Goal: Transaction & Acquisition: Purchase product/service

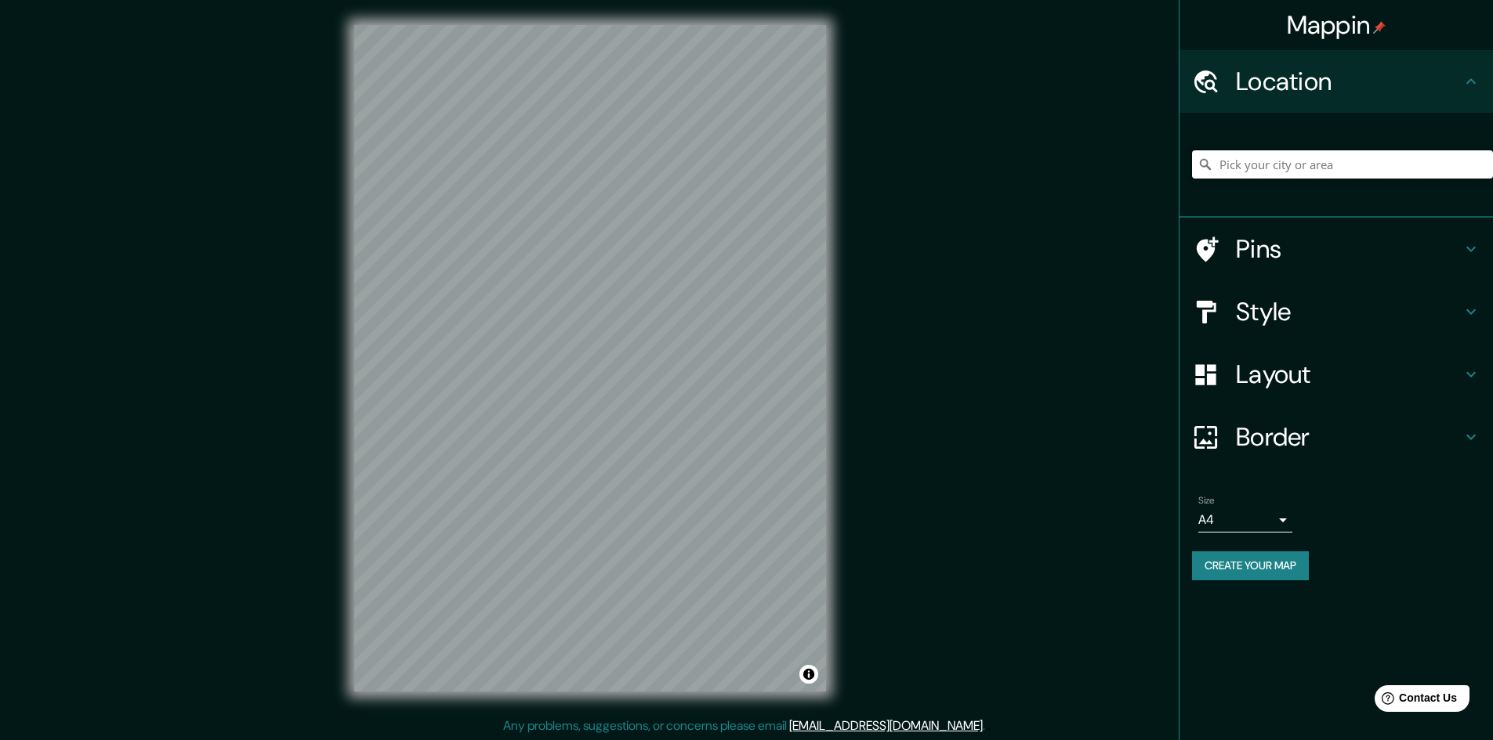
click at [530, 172] on input "Pick your city or area" at bounding box center [1342, 164] width 301 height 28
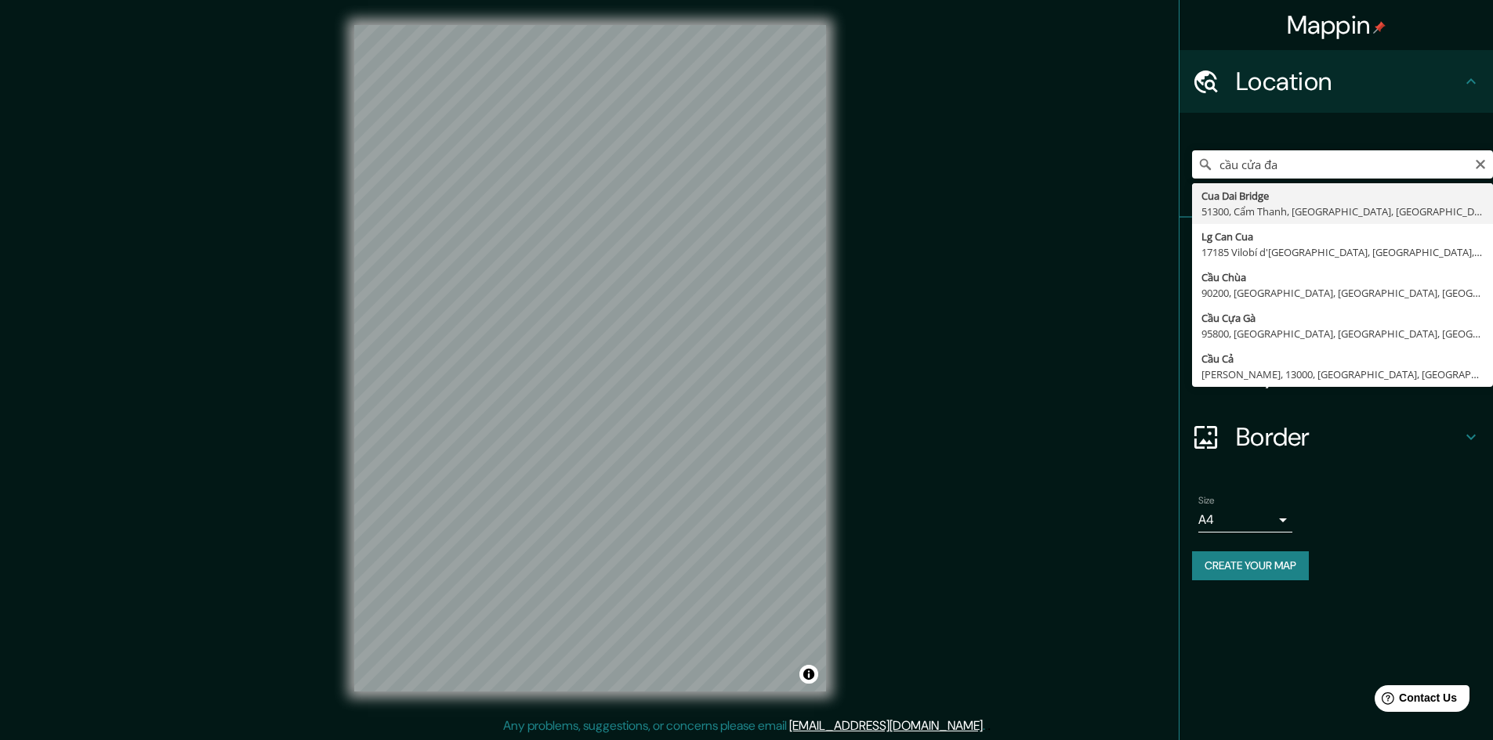
type input "[GEOGRAPHIC_DATA], 51300, Cẩm Thanh, [GEOGRAPHIC_DATA], [GEOGRAPHIC_DATA], [GEO…"
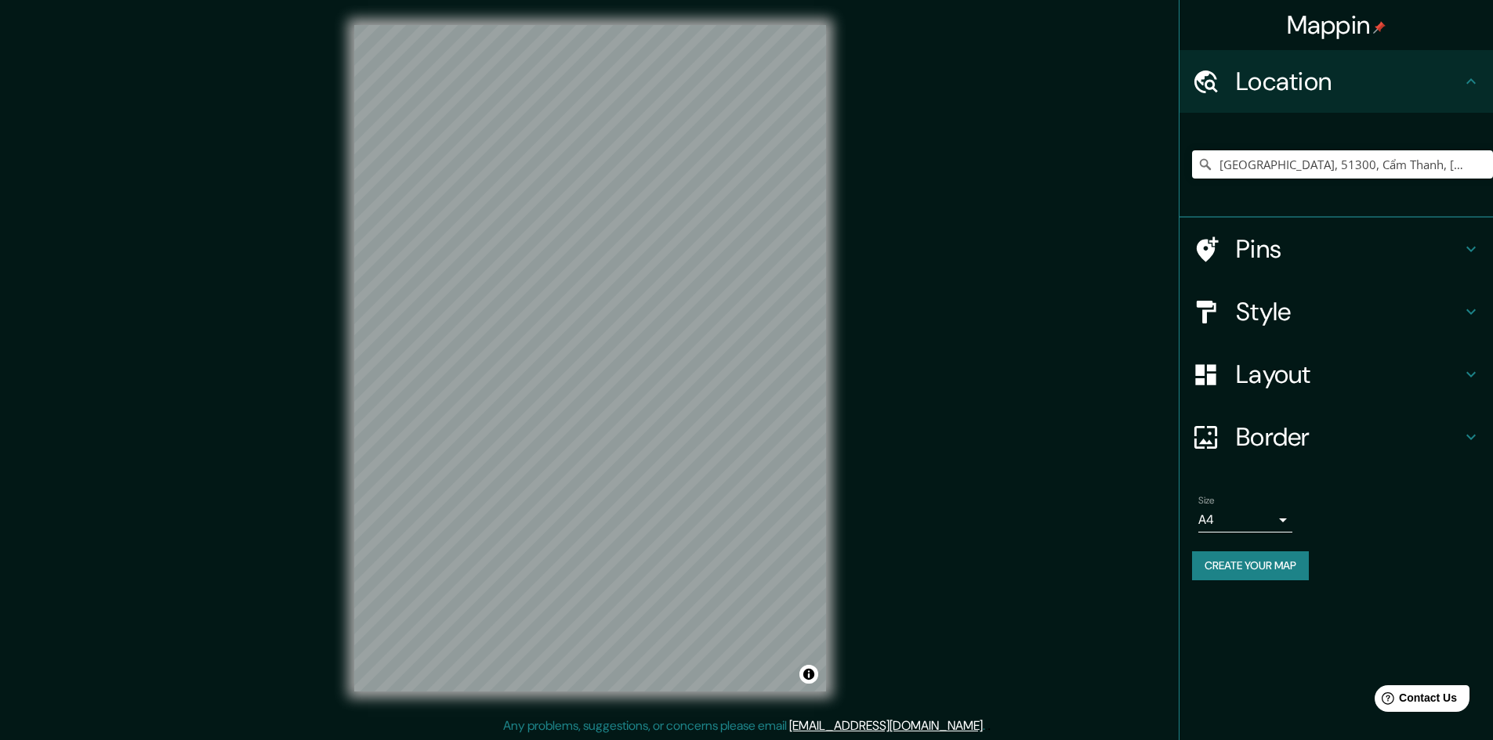
click at [530, 246] on h4 "Pins" at bounding box center [1349, 248] width 226 height 31
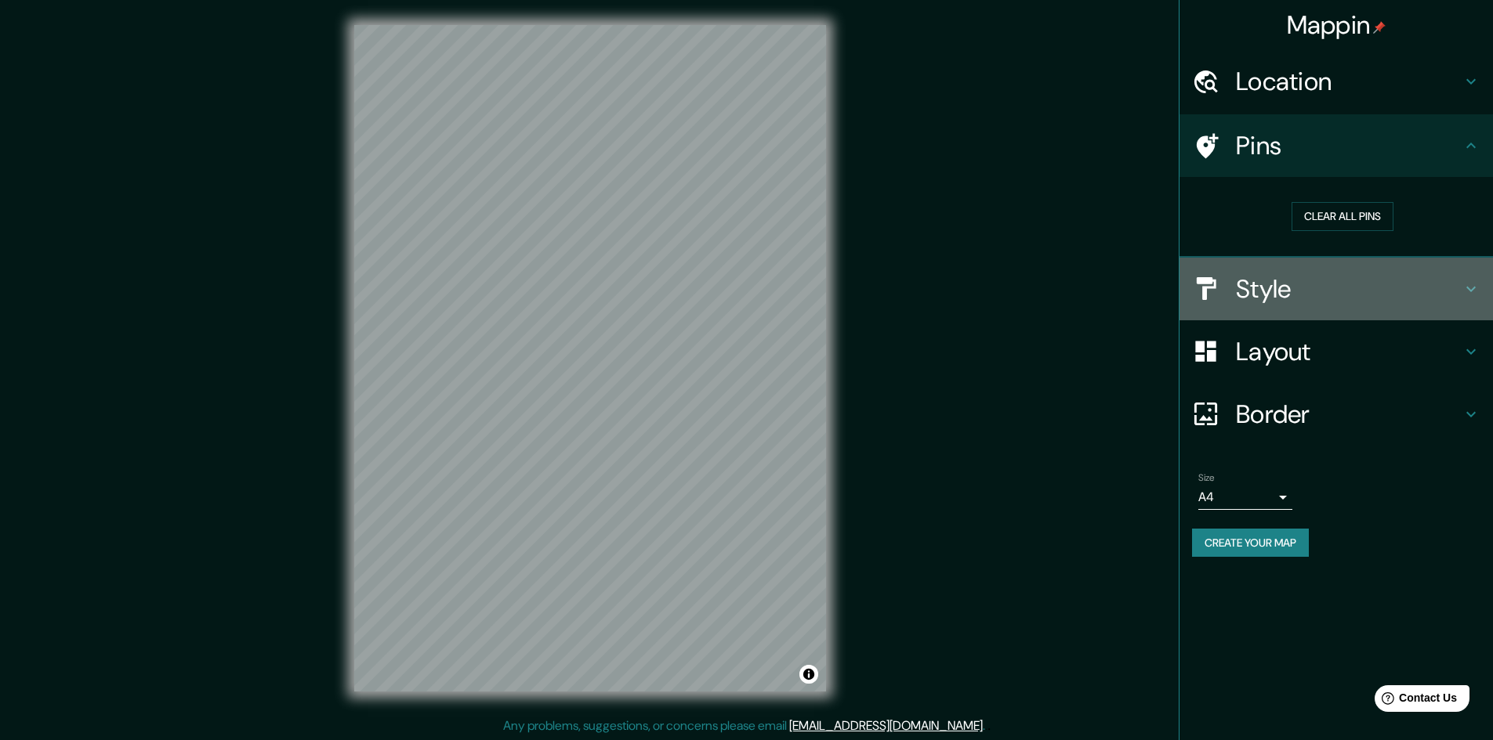
click at [530, 297] on h4 "Style" at bounding box center [1349, 288] width 226 height 31
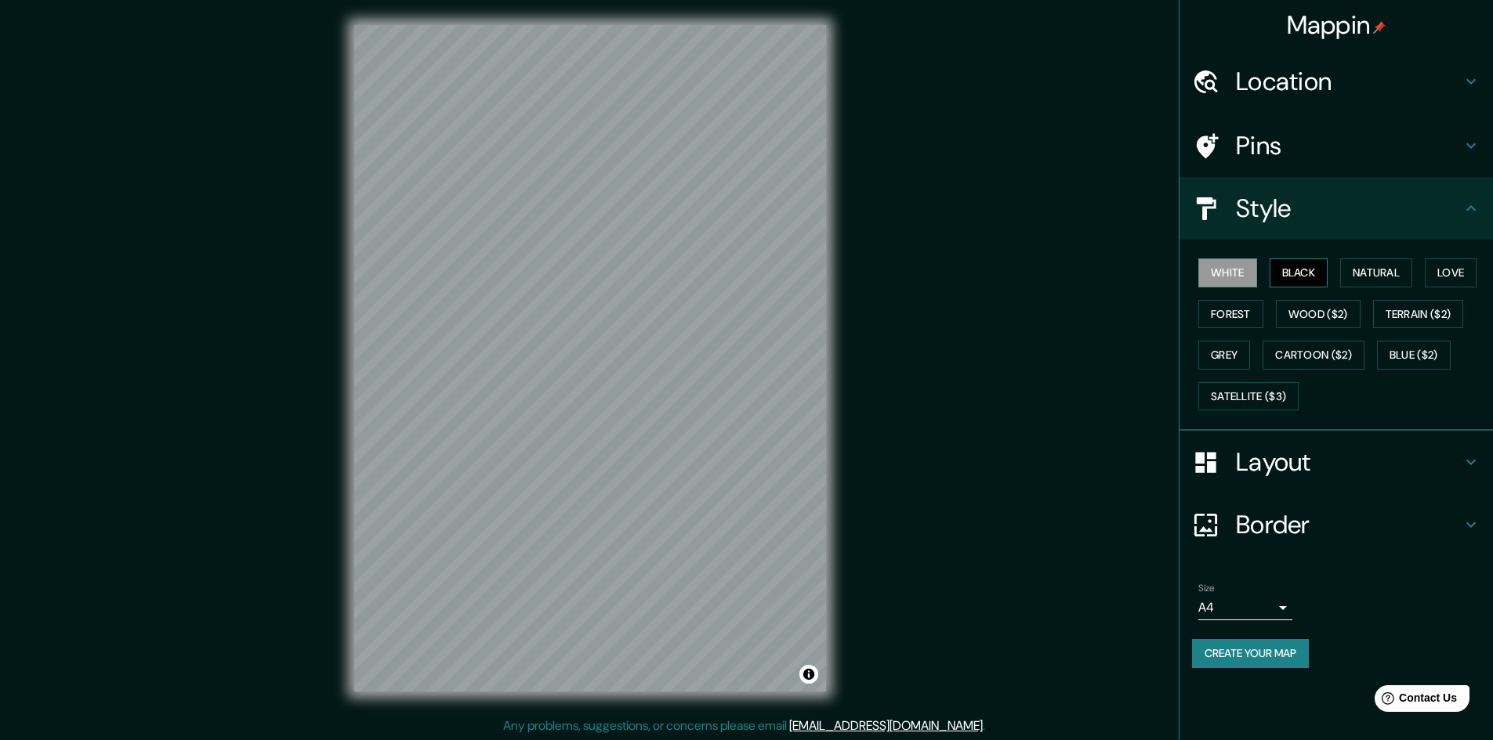
click at [530, 279] on button "Black" at bounding box center [1298, 273] width 59 height 29
click at [530, 271] on button "Natural" at bounding box center [1376, 273] width 72 height 29
click at [530, 273] on button "Love" at bounding box center [1450, 273] width 52 height 29
click at [530, 326] on button "Terrain ($2)" at bounding box center [1418, 314] width 91 height 29
click at [530, 319] on button "Wood ($2)" at bounding box center [1318, 314] width 85 height 29
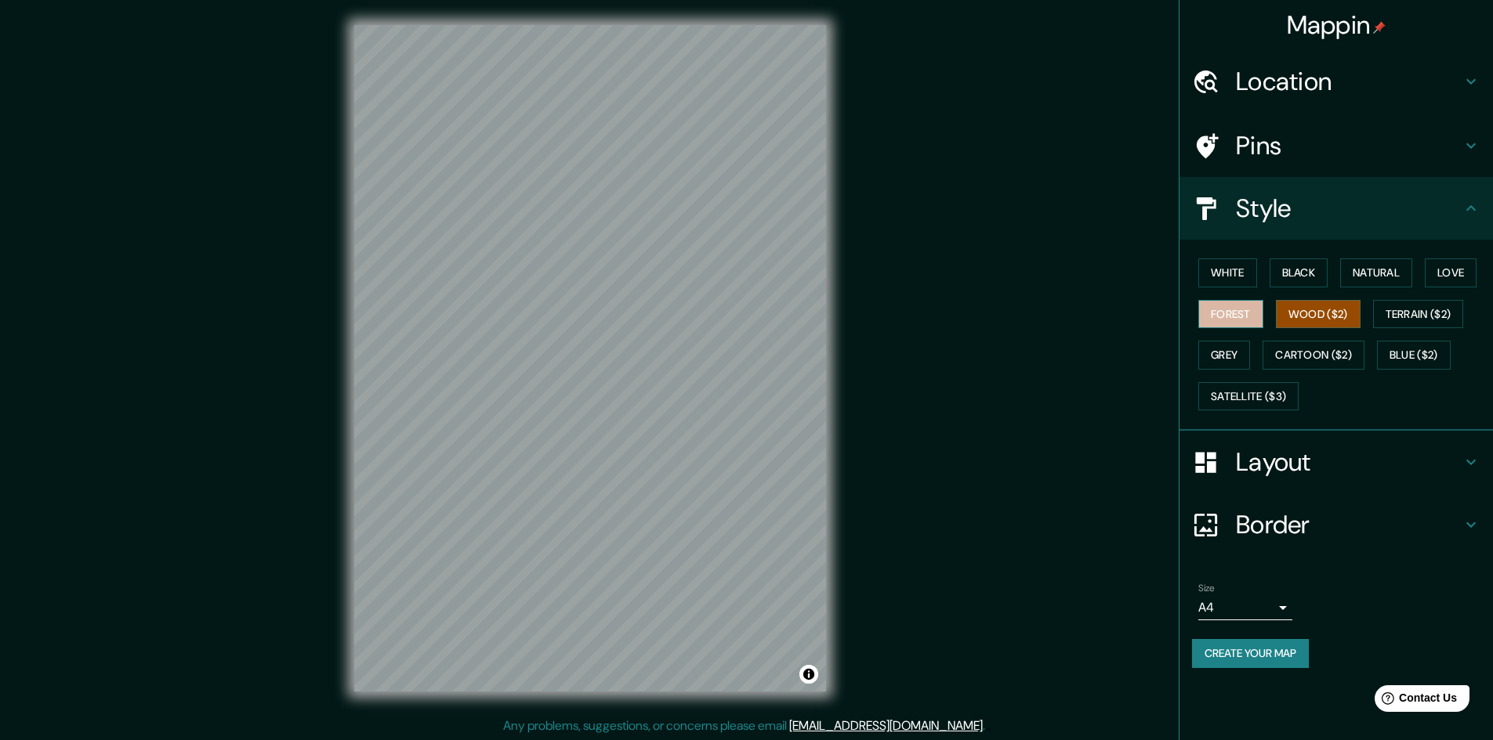
click at [530, 315] on button "Forest" at bounding box center [1230, 314] width 65 height 29
click at [530, 346] on button "Grey" at bounding box center [1224, 355] width 52 height 29
click at [530, 353] on button "Cartoon ($2)" at bounding box center [1313, 355] width 102 height 29
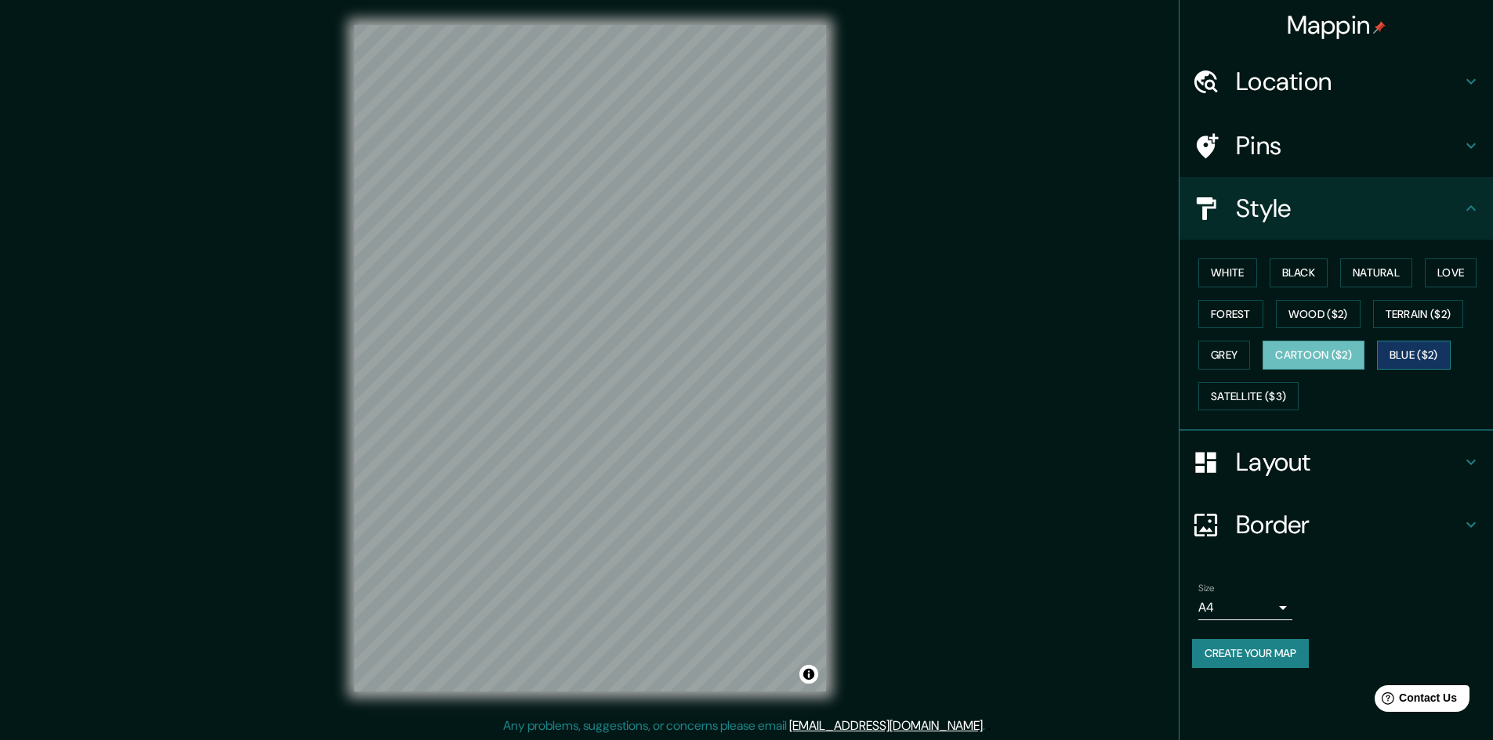
click at [530, 358] on button "Blue ($2)" at bounding box center [1414, 355] width 74 height 29
click at [530, 393] on button "Satellite ($3)" at bounding box center [1248, 396] width 100 height 29
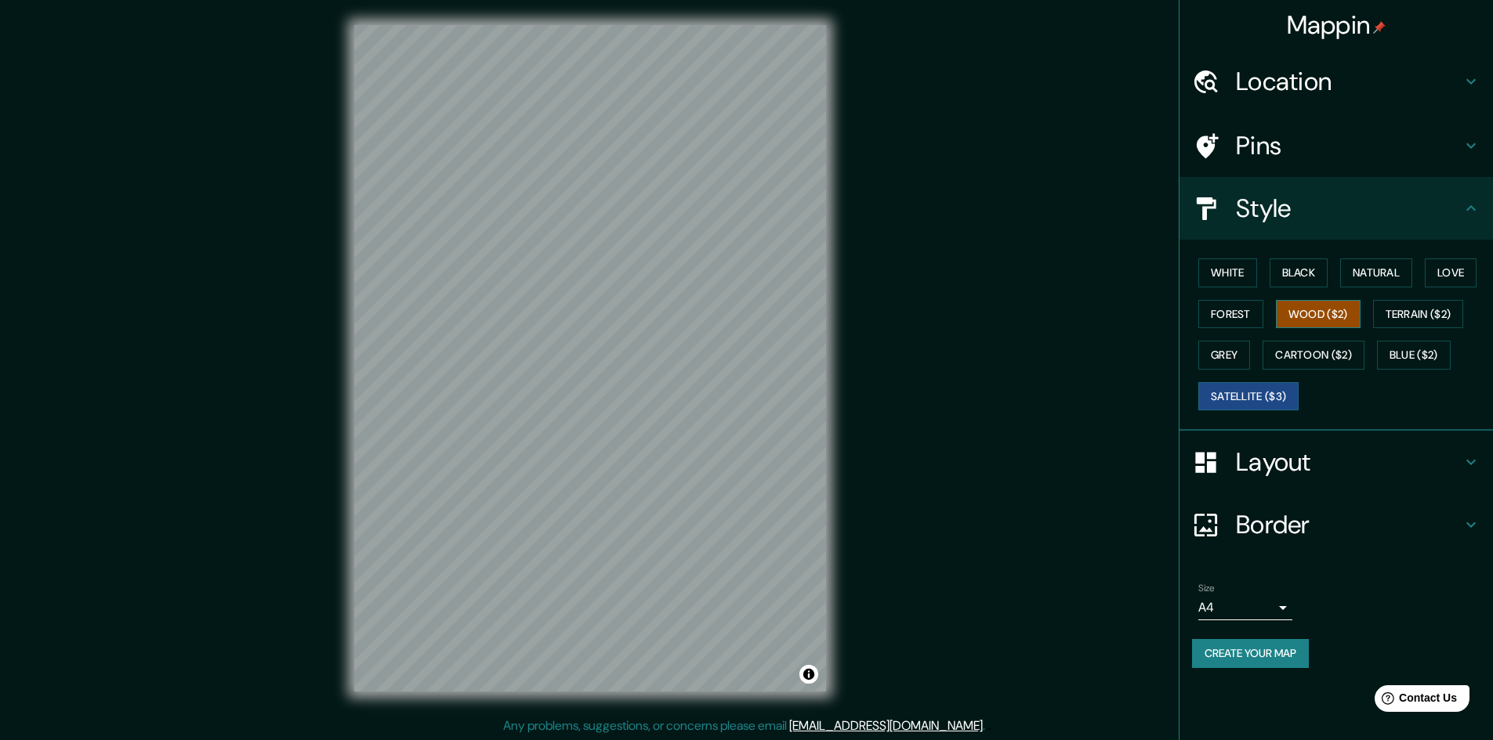
click at [530, 315] on button "Wood ($2)" at bounding box center [1318, 314] width 85 height 29
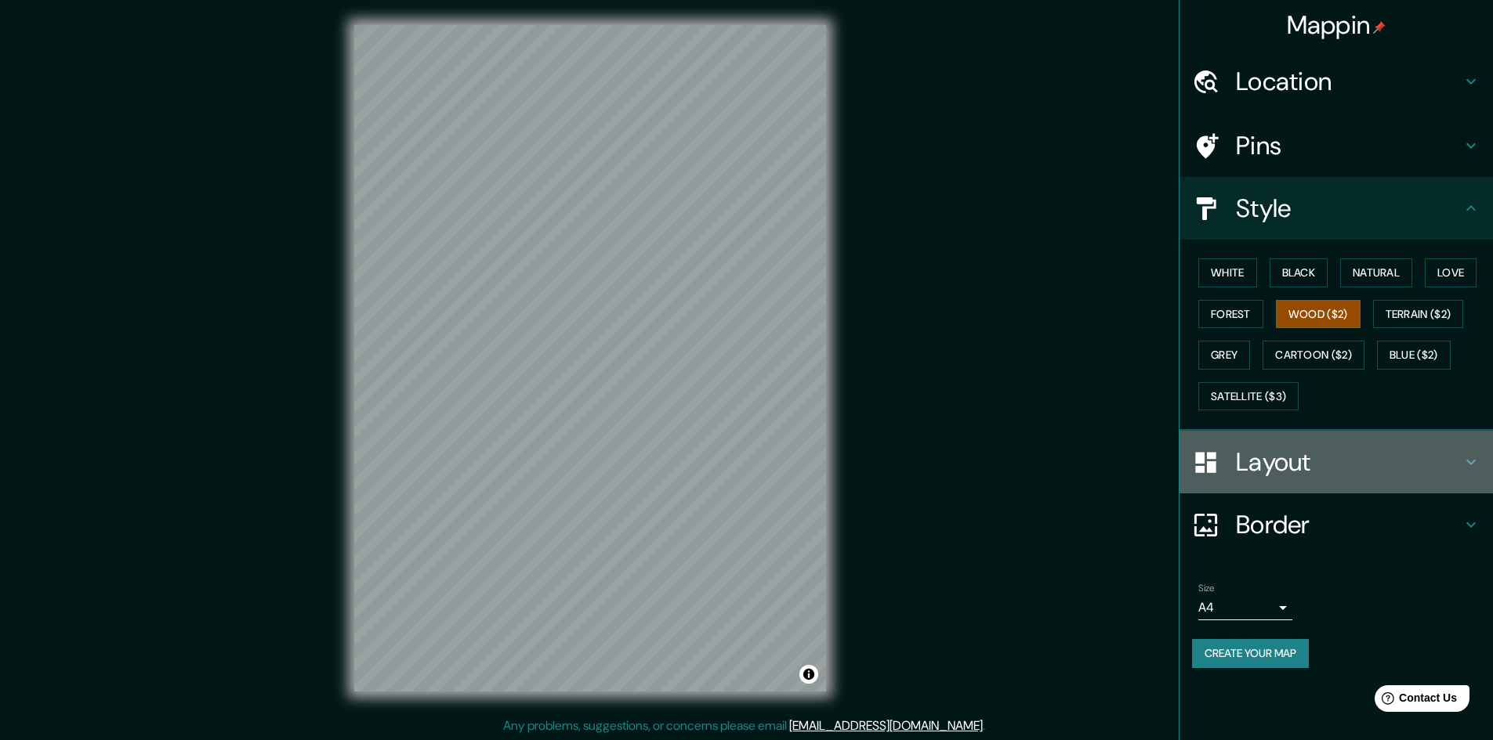
click at [530, 463] on h4 "Layout" at bounding box center [1349, 462] width 226 height 31
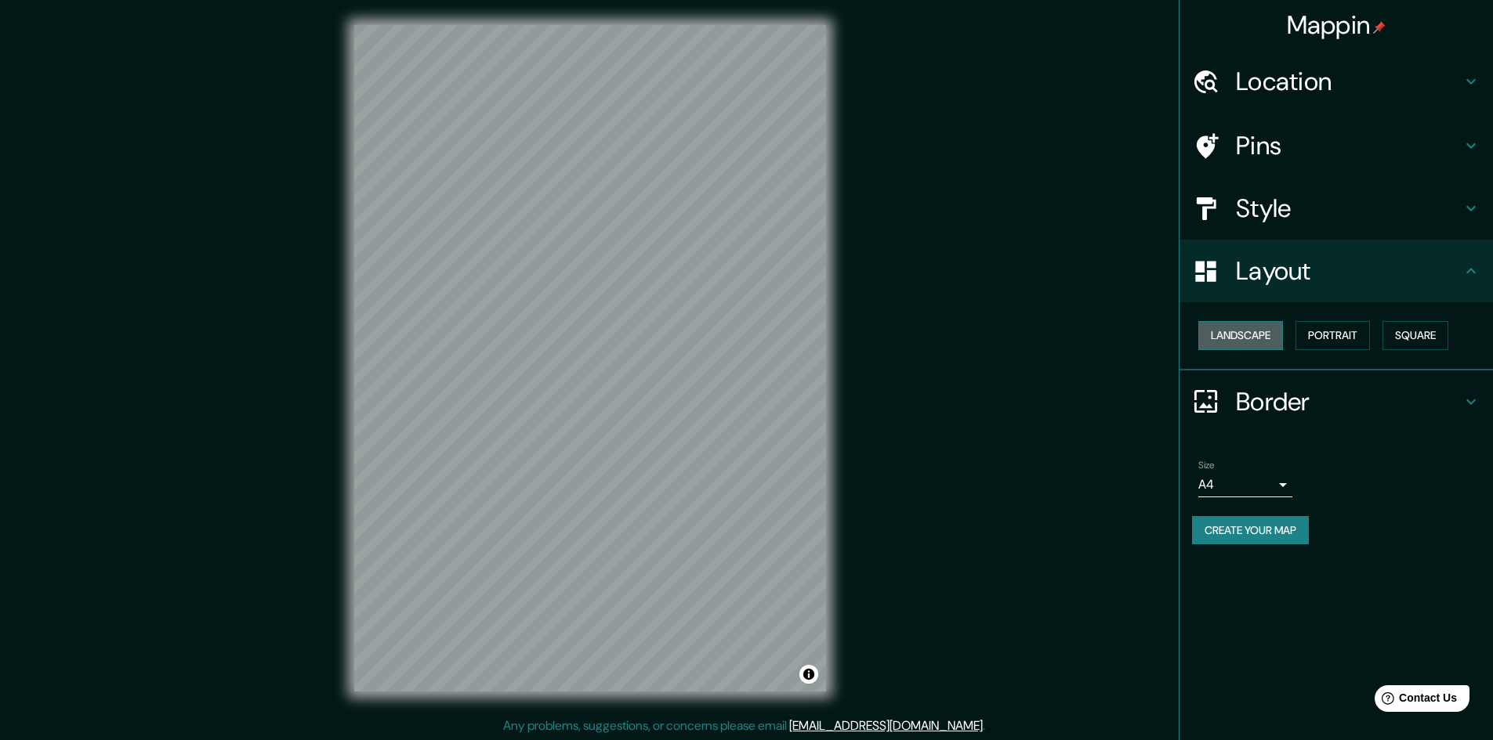
click at [530, 337] on button "Landscape" at bounding box center [1240, 335] width 85 height 29
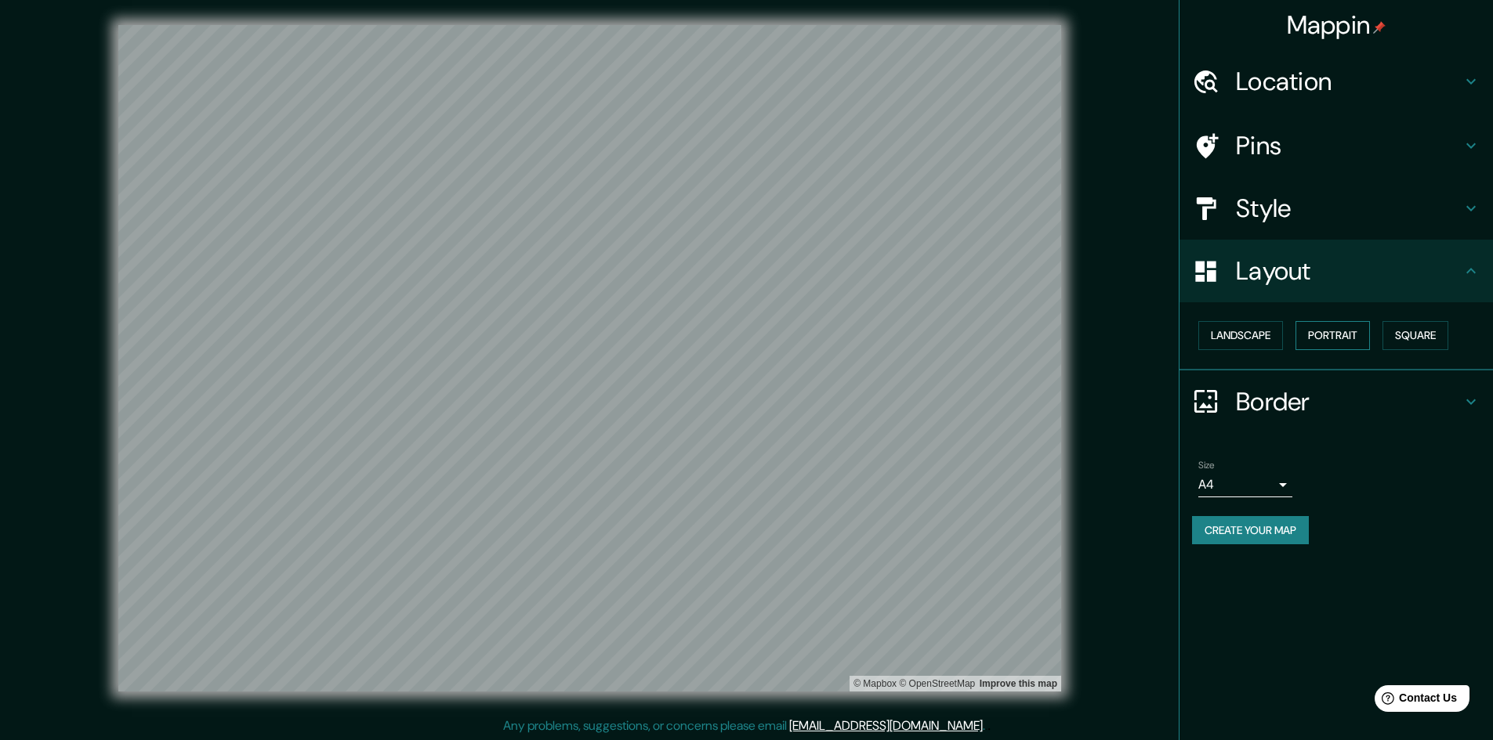
click at [530, 341] on button "Portrait" at bounding box center [1332, 335] width 74 height 29
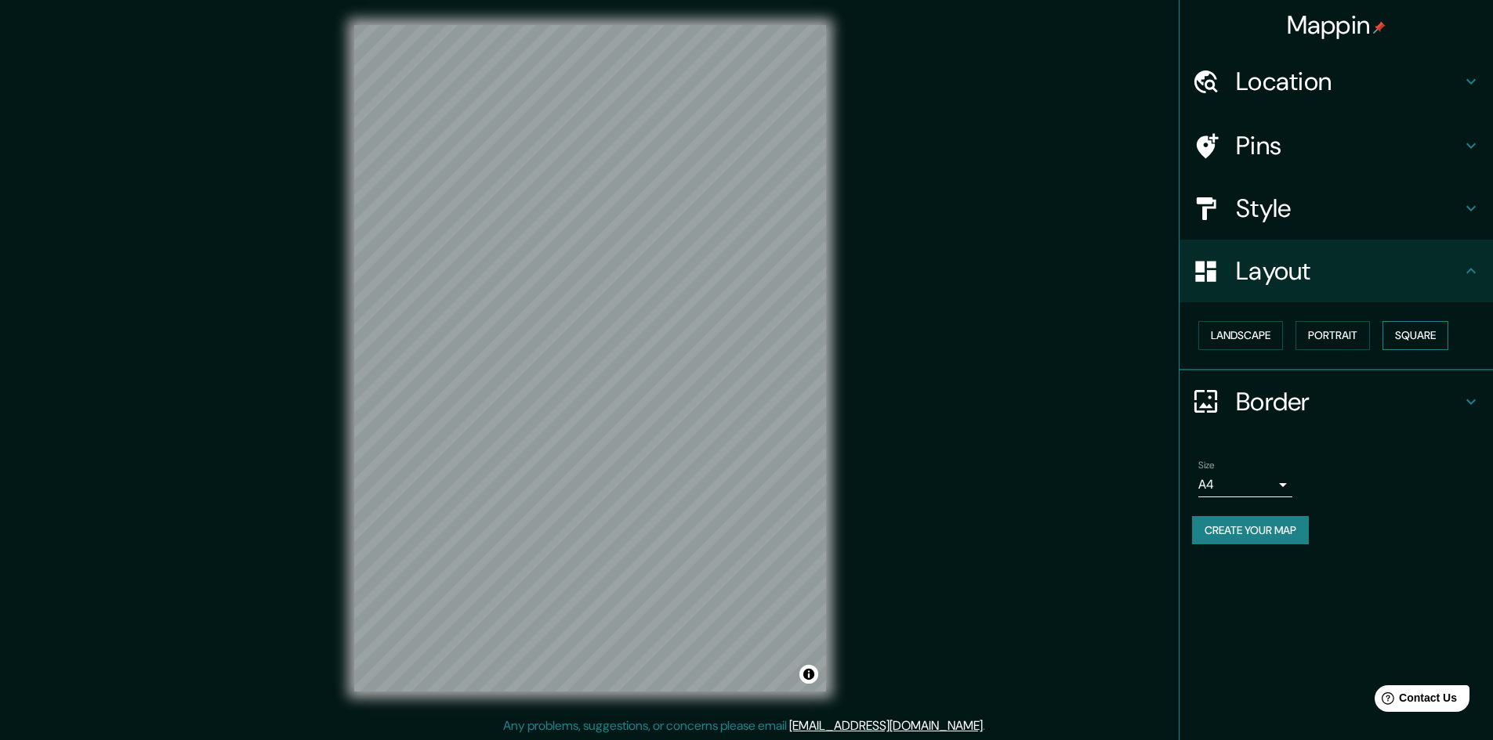
click at [530, 347] on button "Square" at bounding box center [1415, 335] width 66 height 29
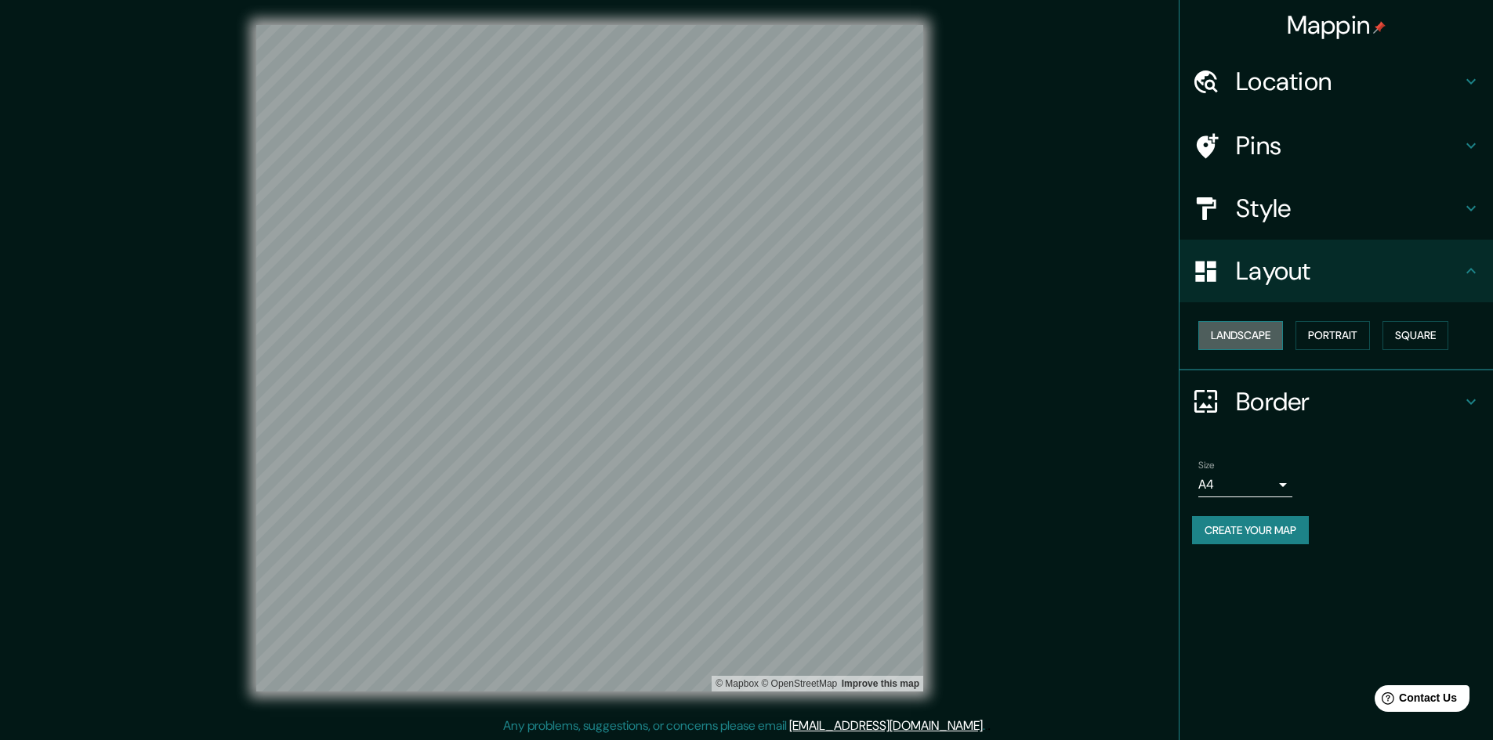
click at [530, 335] on button "Landscape" at bounding box center [1240, 335] width 85 height 29
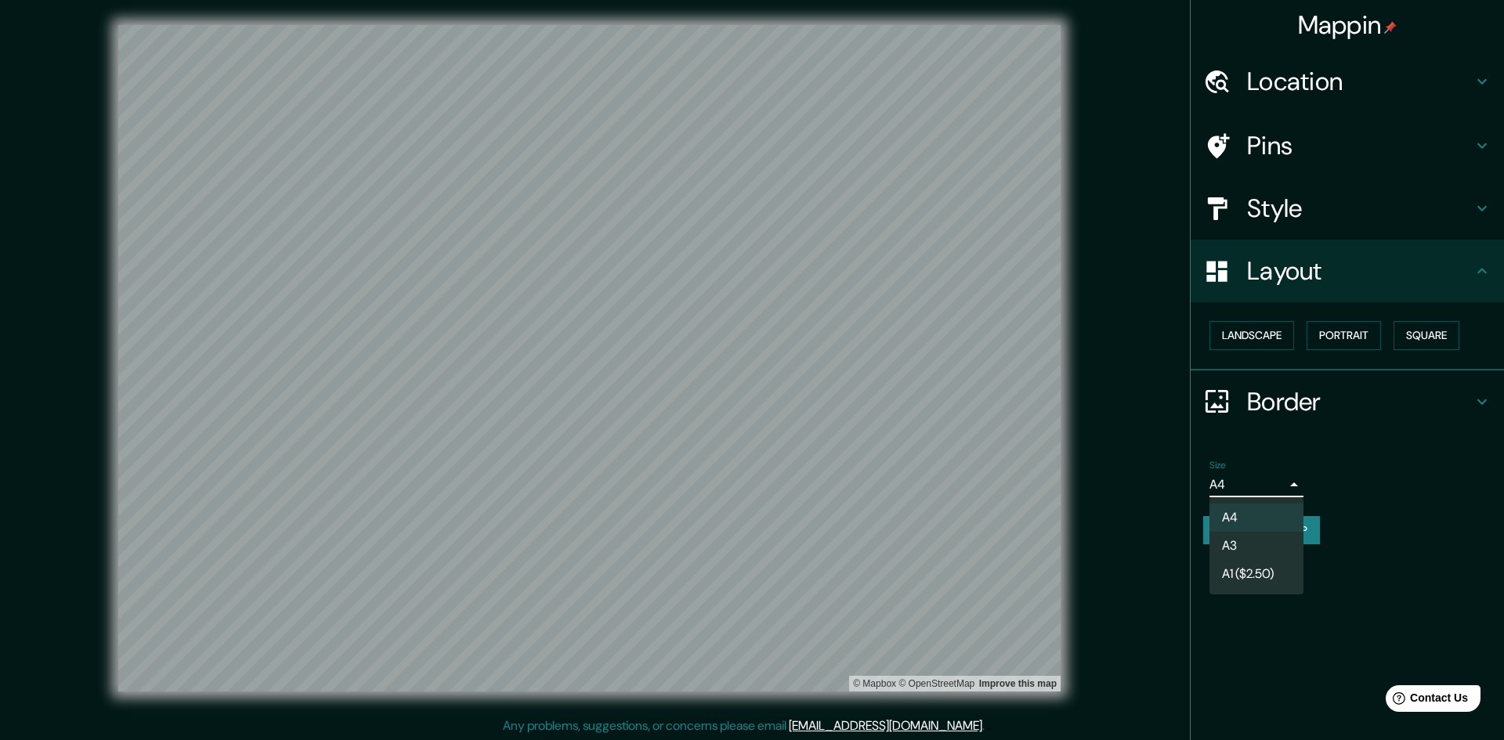
click at [530, 490] on body "Mappin Location [GEOGRAPHIC_DATA], [GEOGRAPHIC_DATA], [GEOGRAPHIC_DATA], [GEOGR…" at bounding box center [752, 370] width 1504 height 740
click at [530, 544] on li "A3" at bounding box center [1257, 546] width 94 height 28
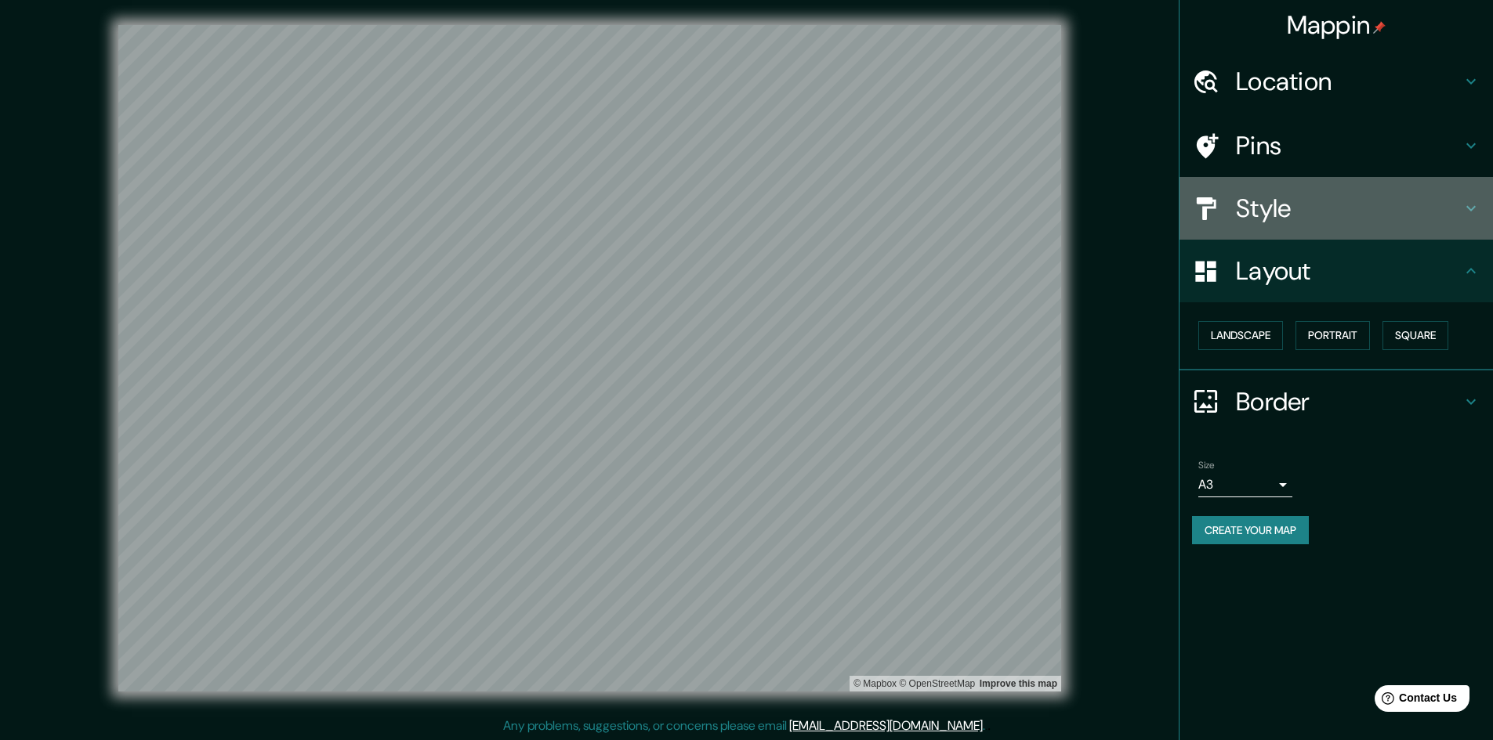
click at [530, 232] on div "Style" at bounding box center [1335, 208] width 313 height 63
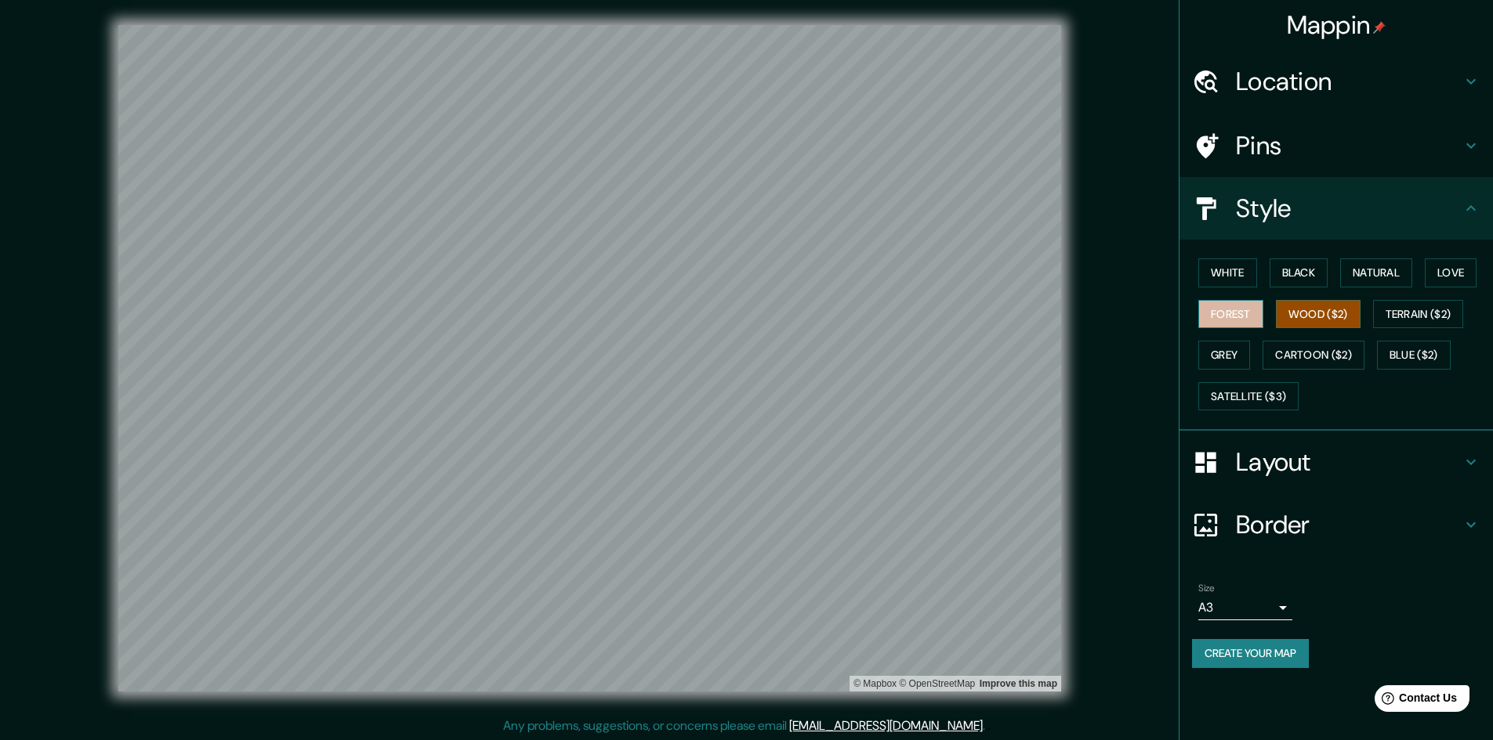
click at [530, 317] on button "Forest" at bounding box center [1230, 314] width 65 height 29
click at [530, 285] on button "Love" at bounding box center [1450, 273] width 52 height 29
click at [530, 279] on button "Natural" at bounding box center [1376, 273] width 72 height 29
click at [530, 266] on button "Black" at bounding box center [1298, 273] width 59 height 29
click at [530, 313] on button "Wood ($2)" at bounding box center [1318, 314] width 85 height 29
